Goal: Use online tool/utility: Use online tool/utility

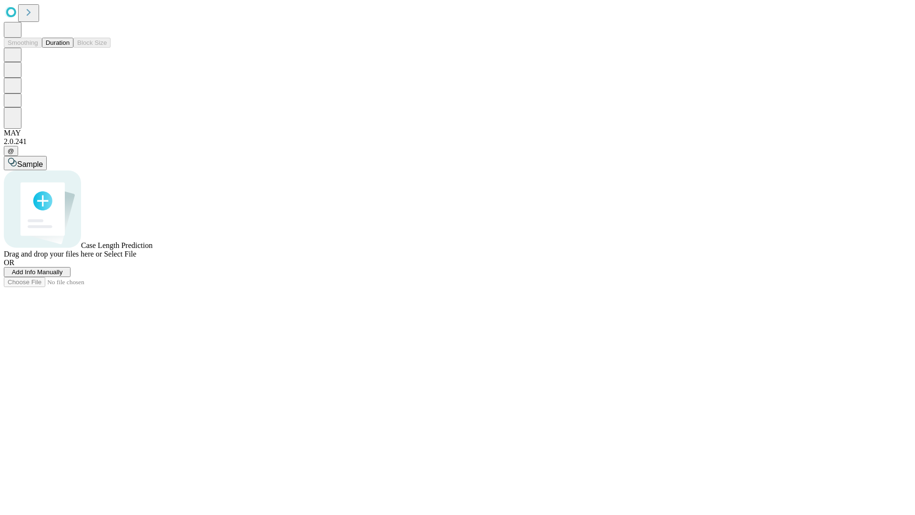
click at [70, 48] on button "Duration" at bounding box center [57, 43] width 31 height 10
click at [43, 160] on span "Sample" at bounding box center [30, 164] width 26 height 8
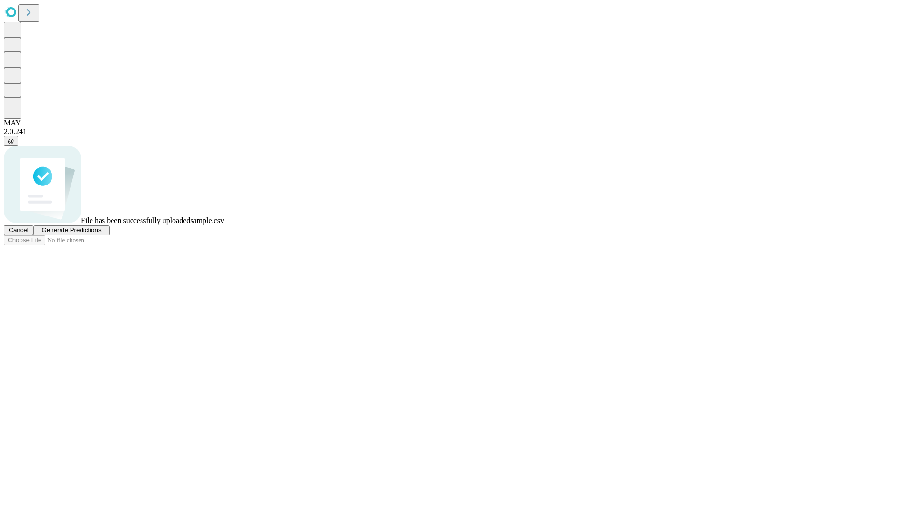
click at [101, 234] on span "Generate Predictions" at bounding box center [71, 229] width 60 height 7
